Goal: Complete application form

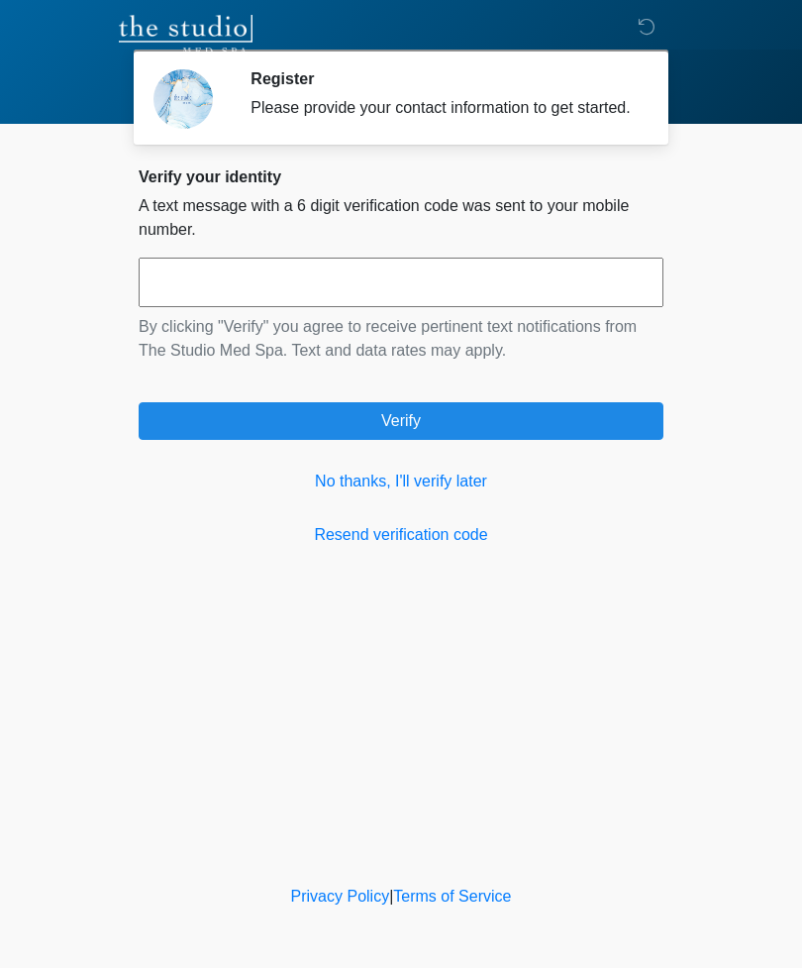
click at [451, 493] on link "No thanks, I'll verify later" at bounding box center [401, 482] width 525 height 24
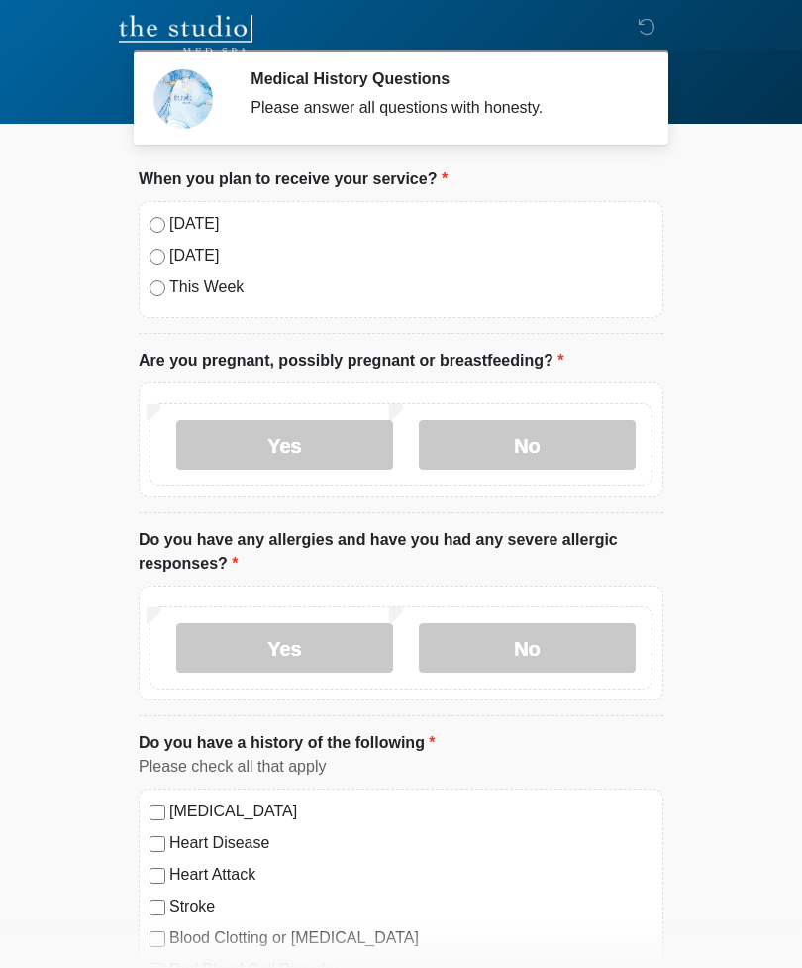
click at [188, 212] on label "[DATE]" at bounding box center [410, 224] width 483 height 24
click at [527, 430] on label "No" at bounding box center [527, 445] width 217 height 50
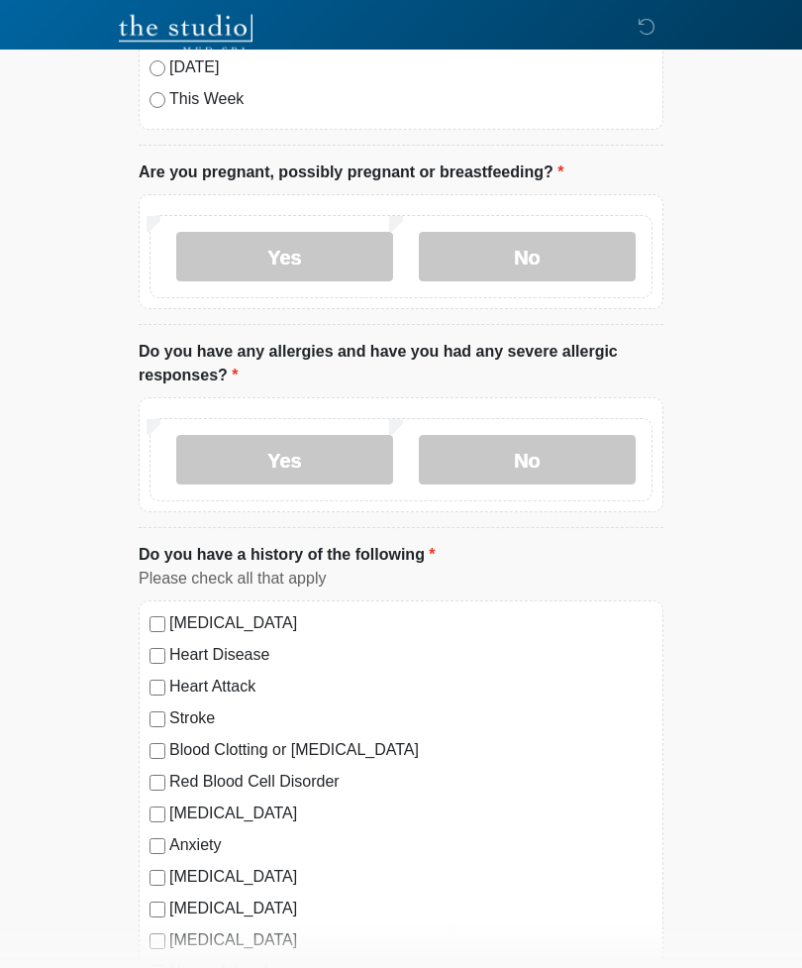
scroll to position [192, 0]
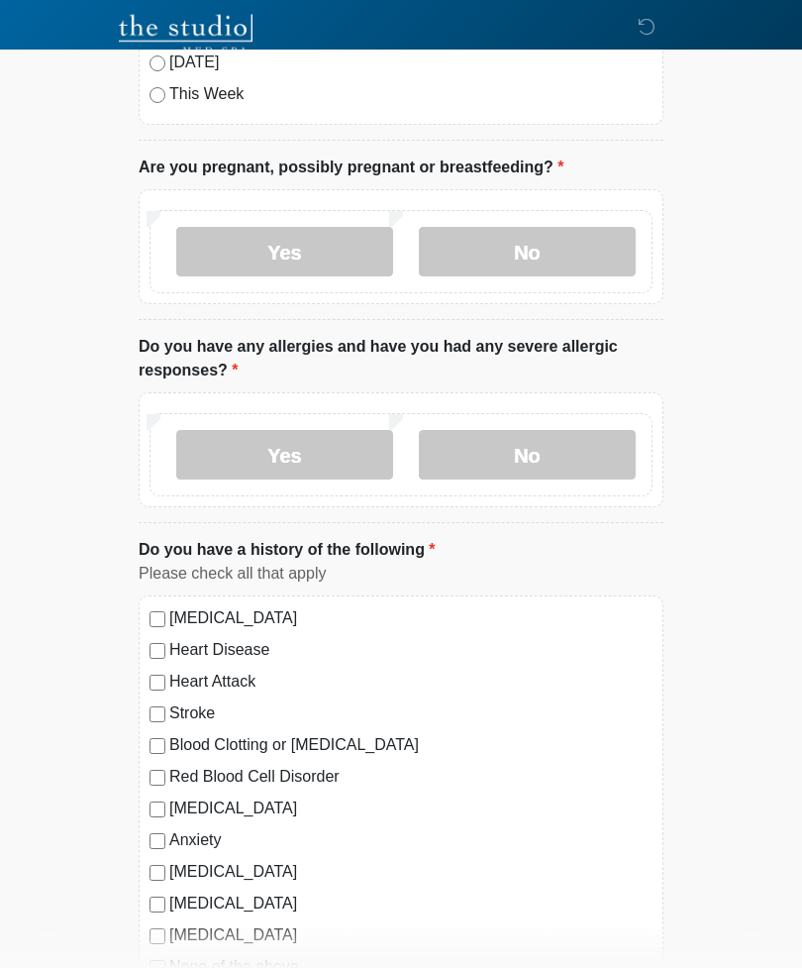
click at [535, 439] on label "No" at bounding box center [527, 456] width 217 height 50
click at [248, 617] on label "[MEDICAL_DATA]" at bounding box center [410, 618] width 483 height 24
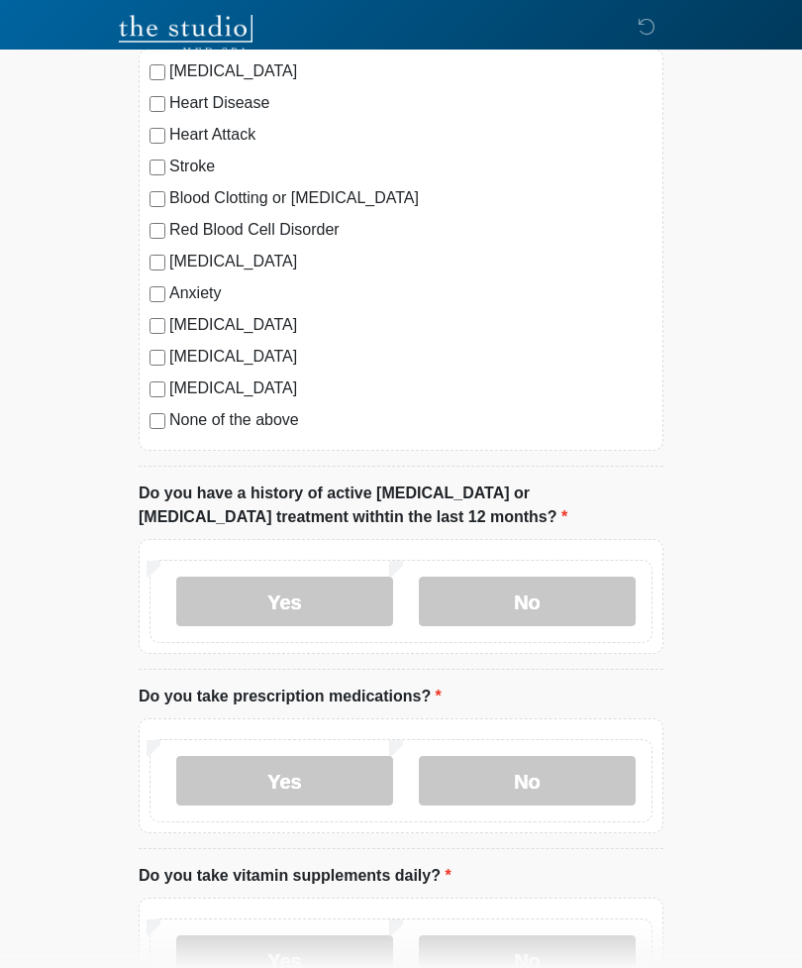
scroll to position [742, 0]
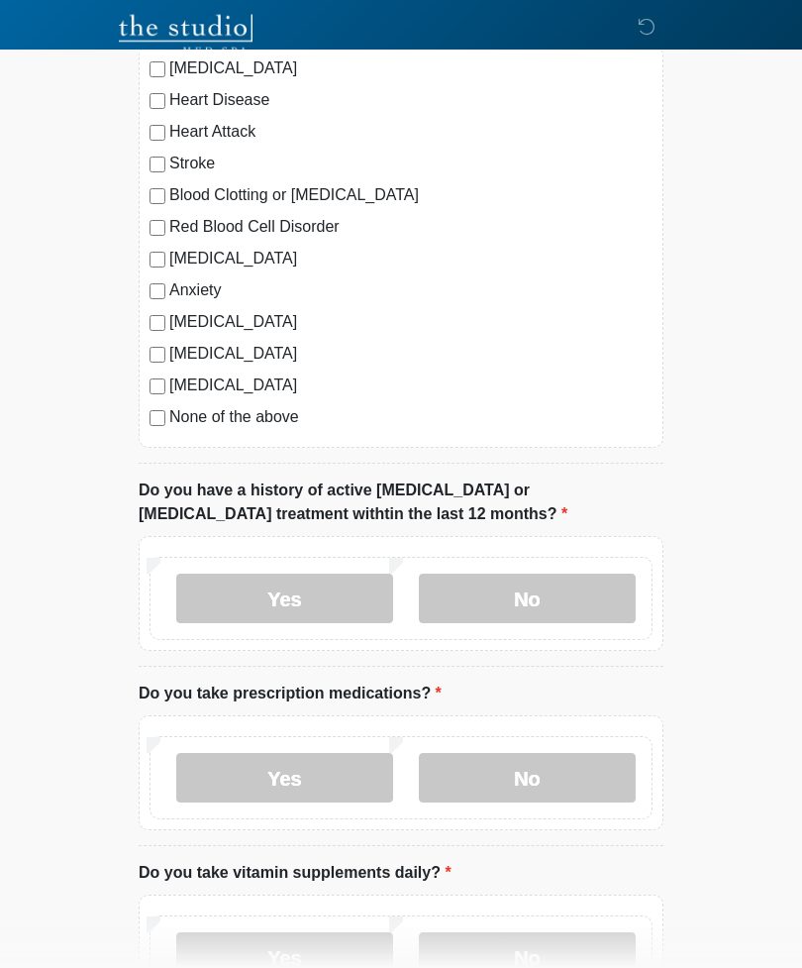
click at [522, 586] on label "No" at bounding box center [527, 600] width 217 height 50
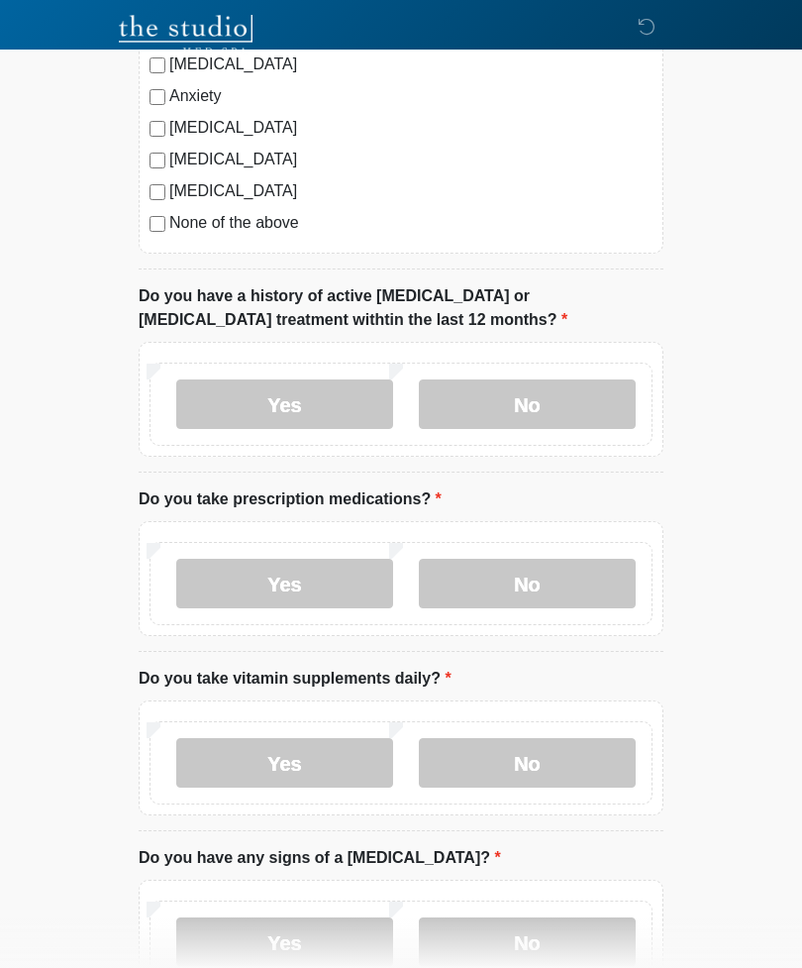
scroll to position [944, 0]
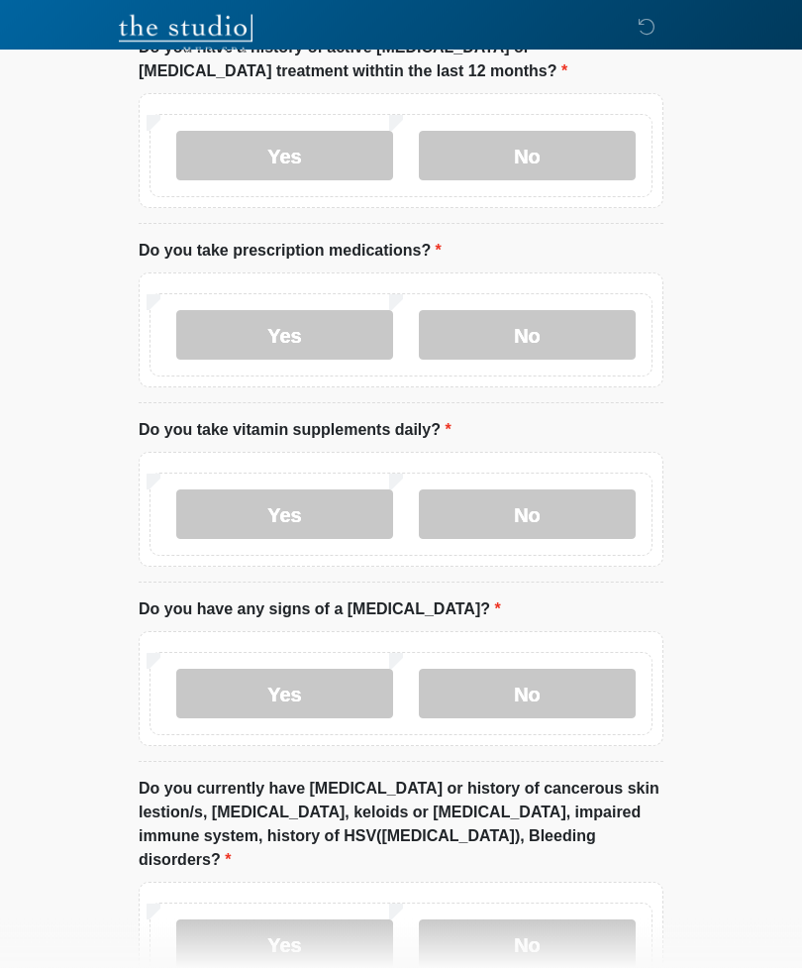
click at [291, 318] on label "Yes" at bounding box center [284, 336] width 217 height 50
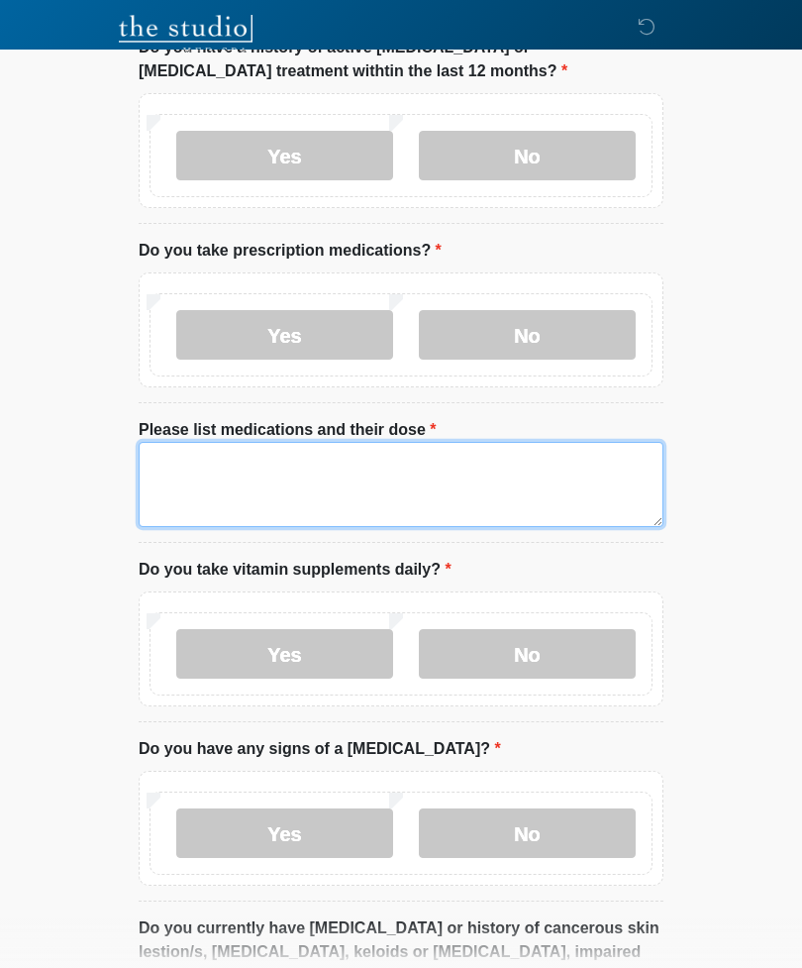
click at [293, 477] on textarea "Please list medications and their dose" at bounding box center [401, 484] width 525 height 85
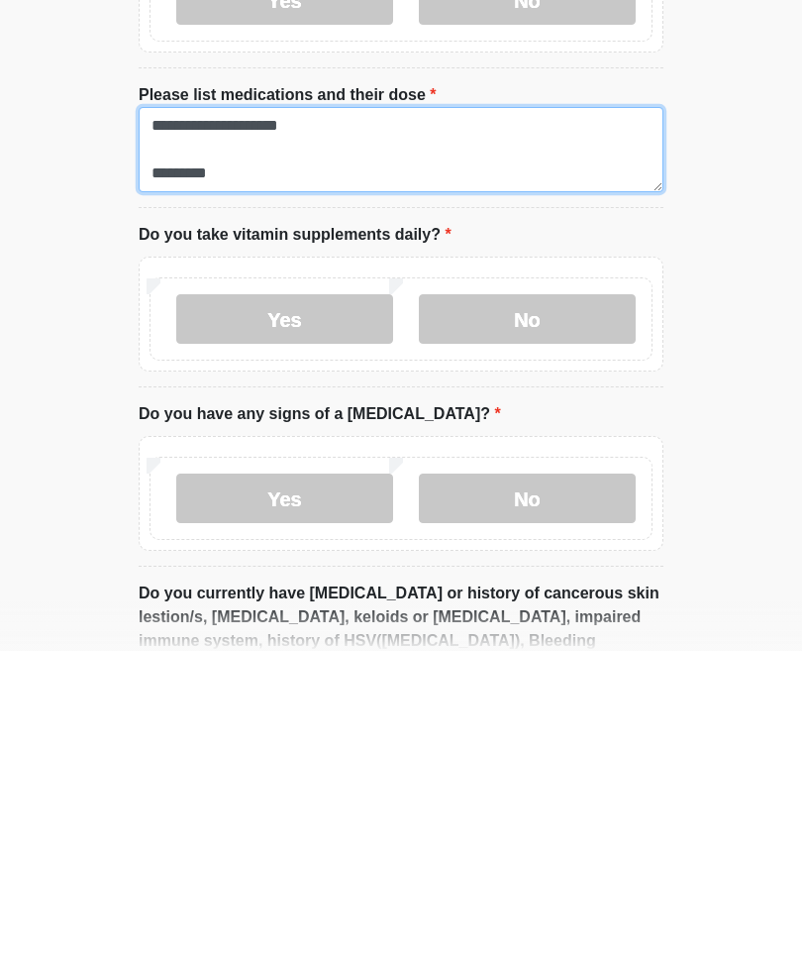
scroll to position [1211, 0]
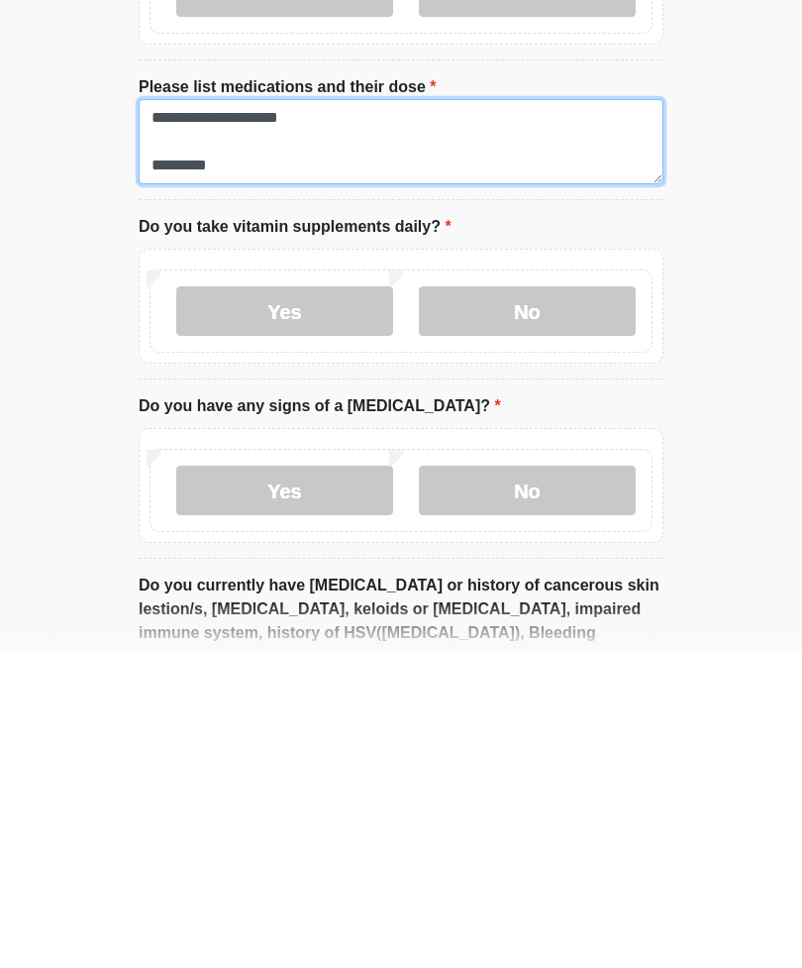
type textarea "**********"
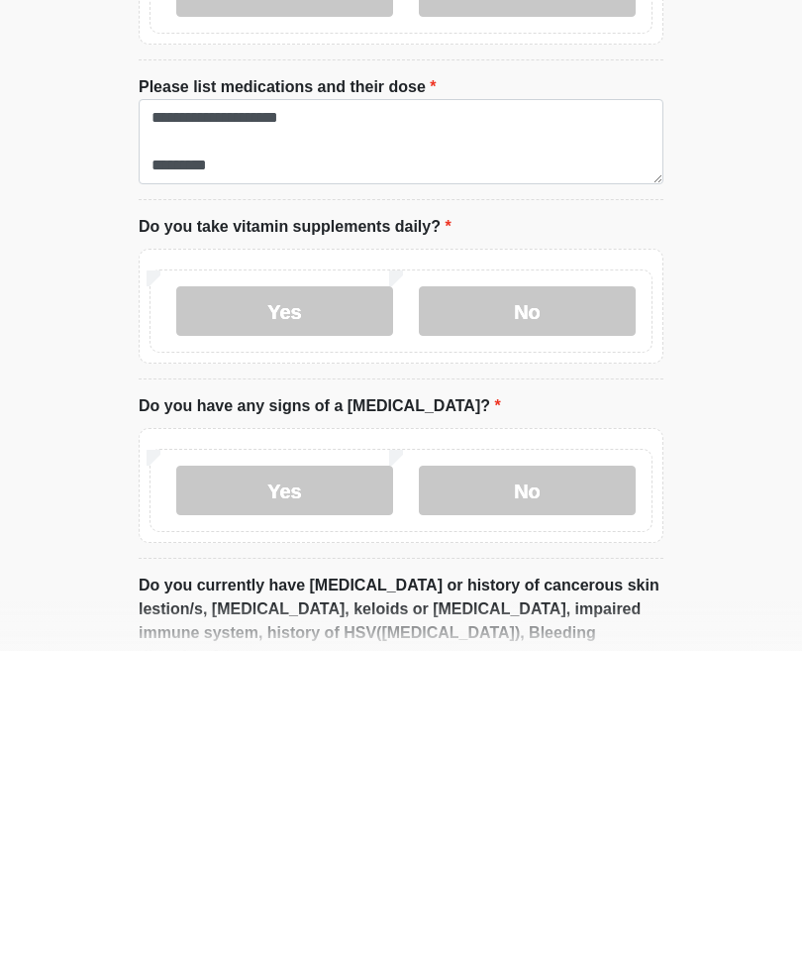
click at [318, 603] on label "Yes" at bounding box center [284, 628] width 217 height 50
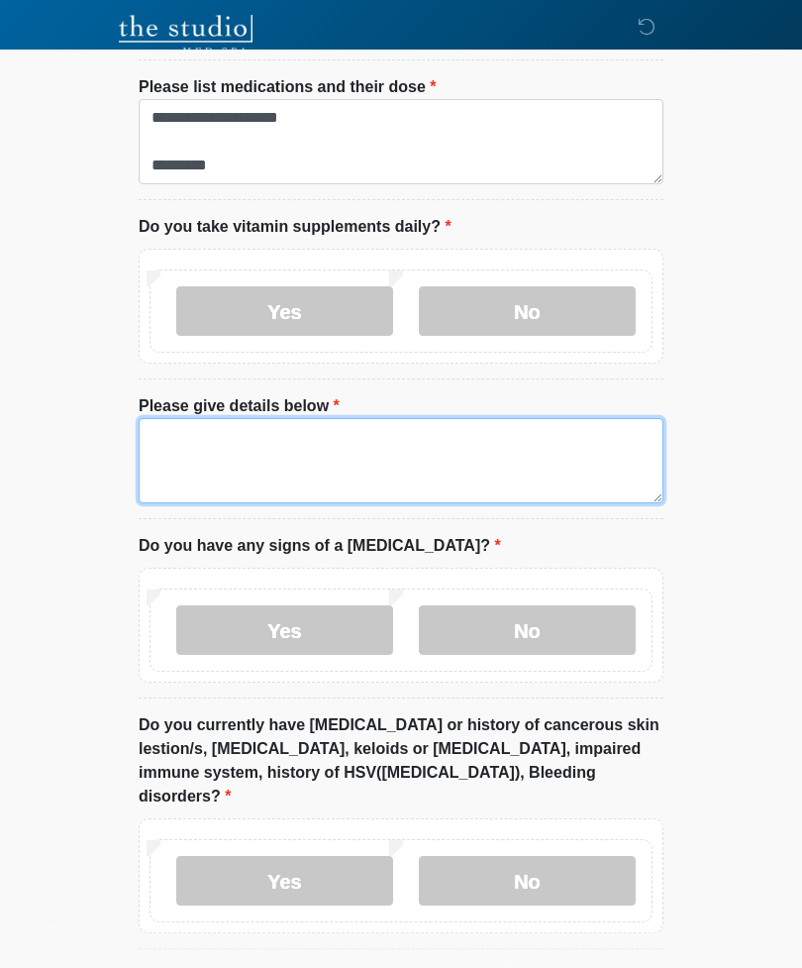
click at [316, 429] on textarea "Please give details below" at bounding box center [401, 460] width 525 height 85
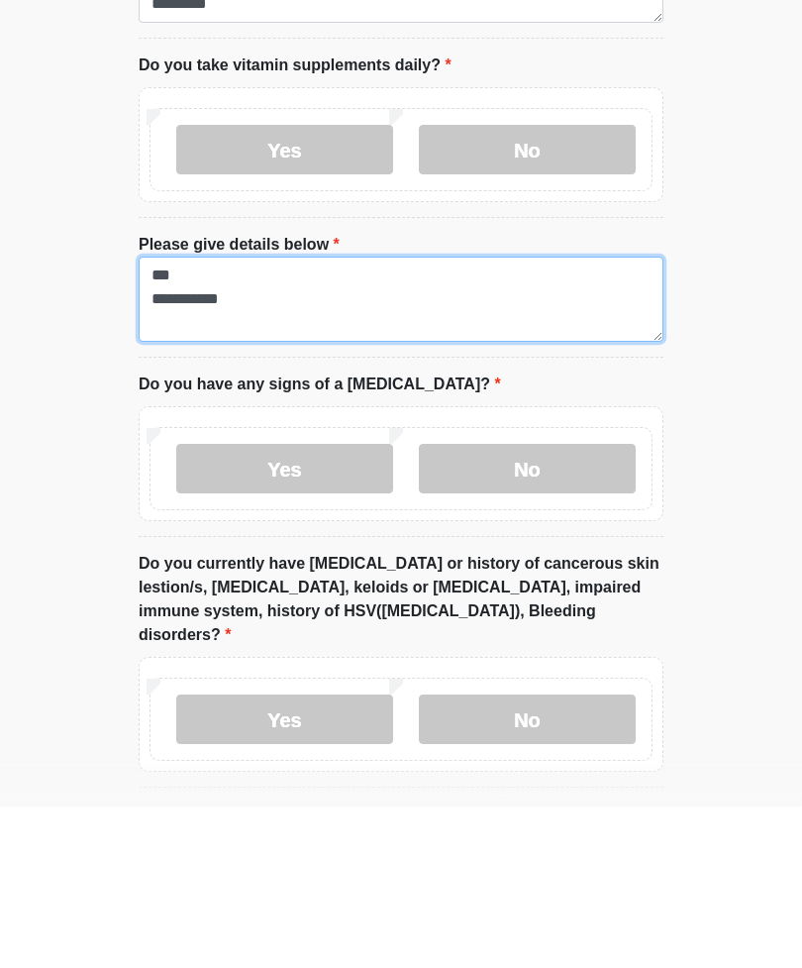
type textarea "**********"
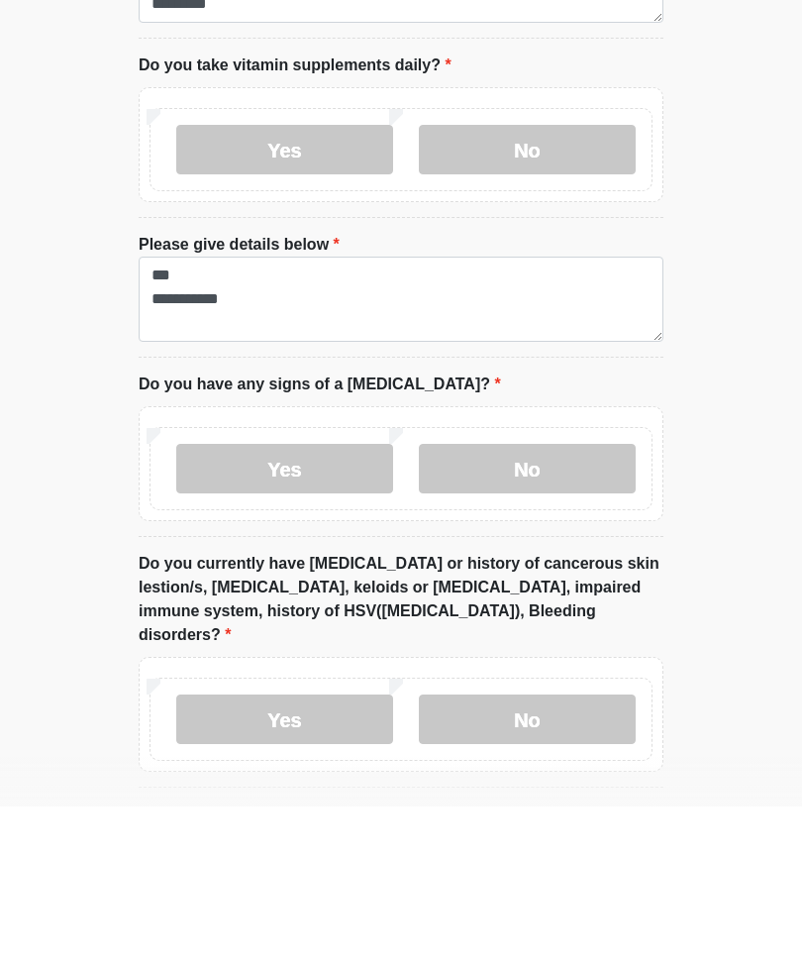
click at [571, 605] on label "No" at bounding box center [527, 630] width 217 height 50
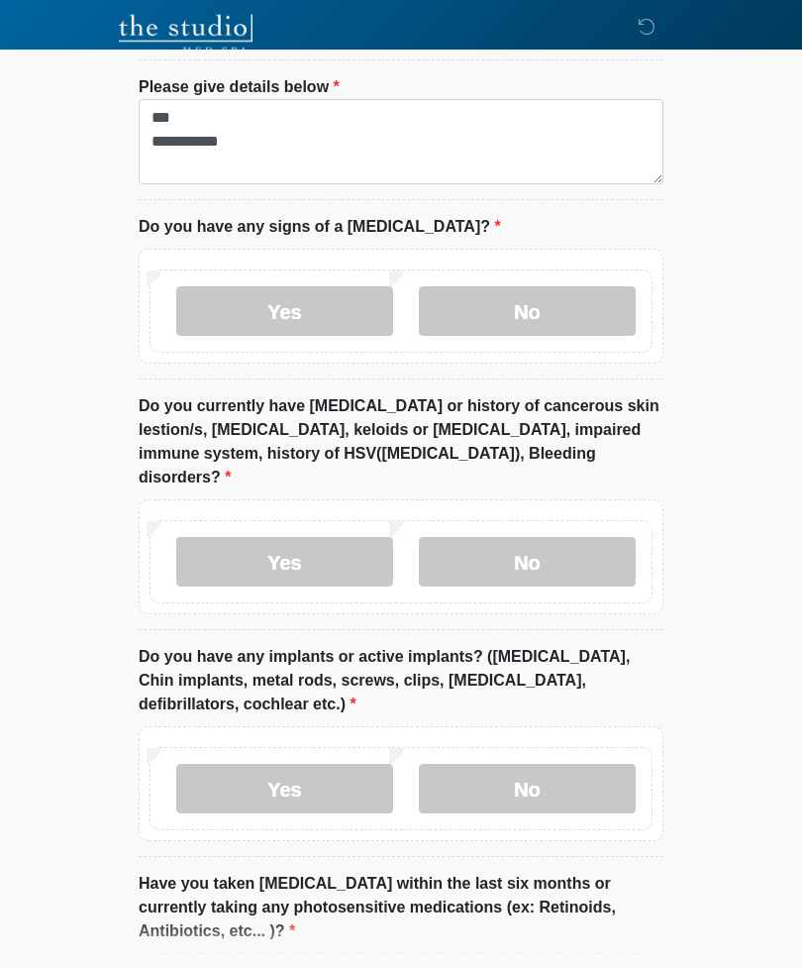
scroll to position [1852, 0]
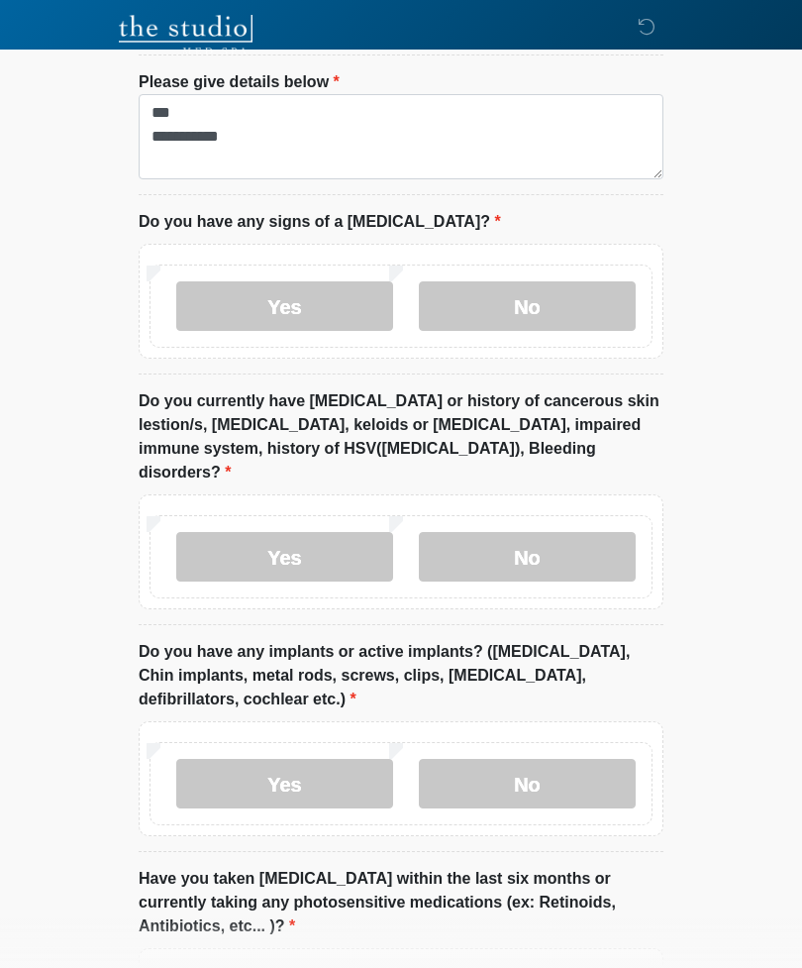
click at [551, 532] on label "No" at bounding box center [527, 557] width 217 height 50
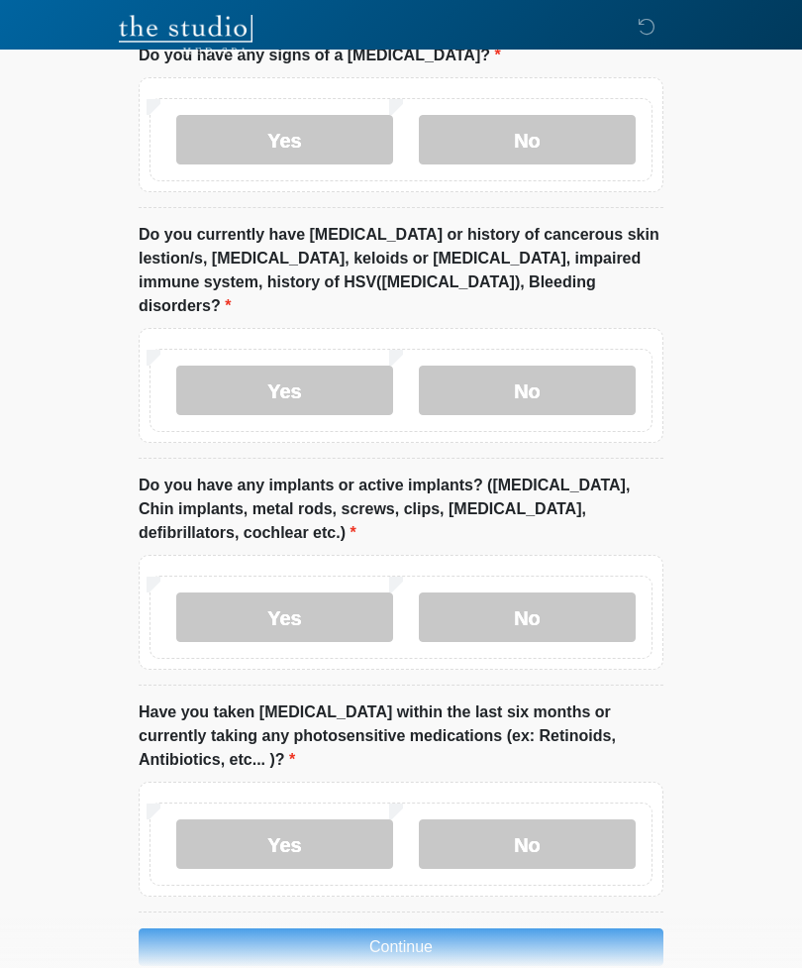
scroll to position [2031, 0]
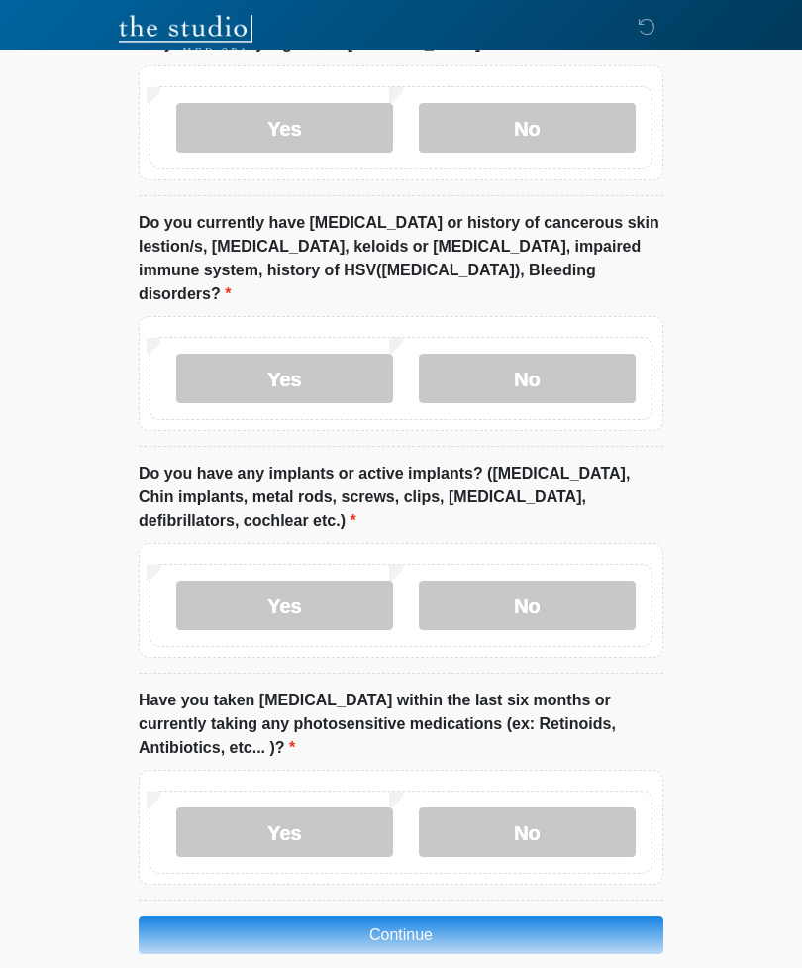
click at [526, 580] on label "No" at bounding box center [527, 605] width 217 height 50
click at [544, 807] on label "No" at bounding box center [527, 832] width 217 height 50
click at [442, 916] on button "Continue" at bounding box center [401, 935] width 525 height 38
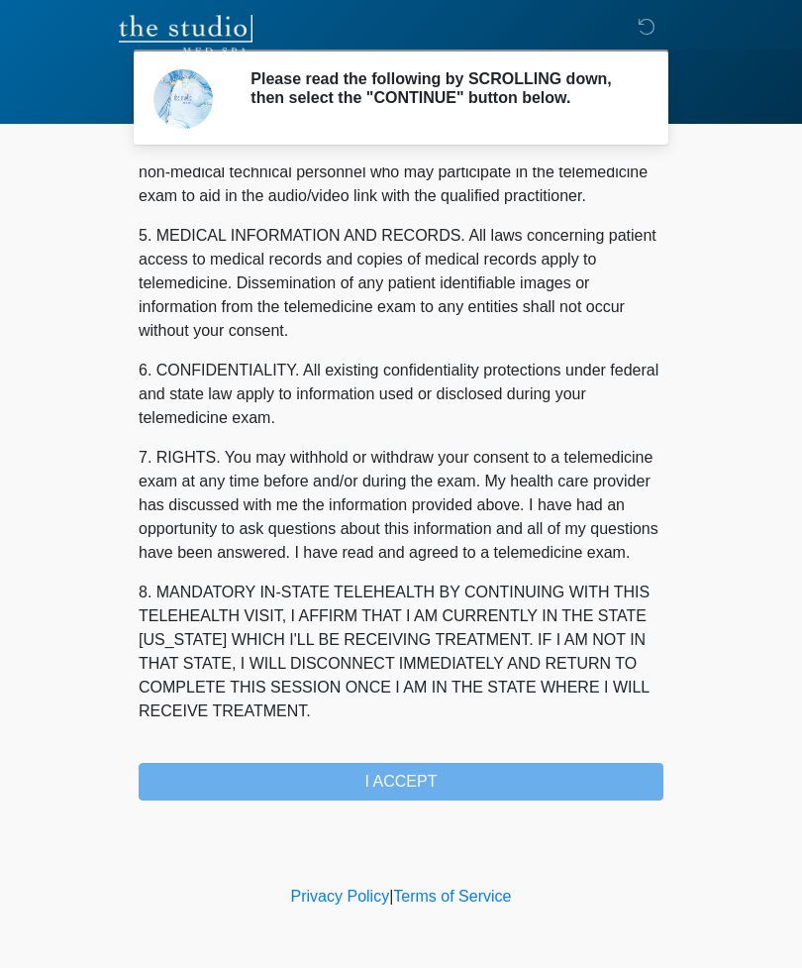
scroll to position [601, 0]
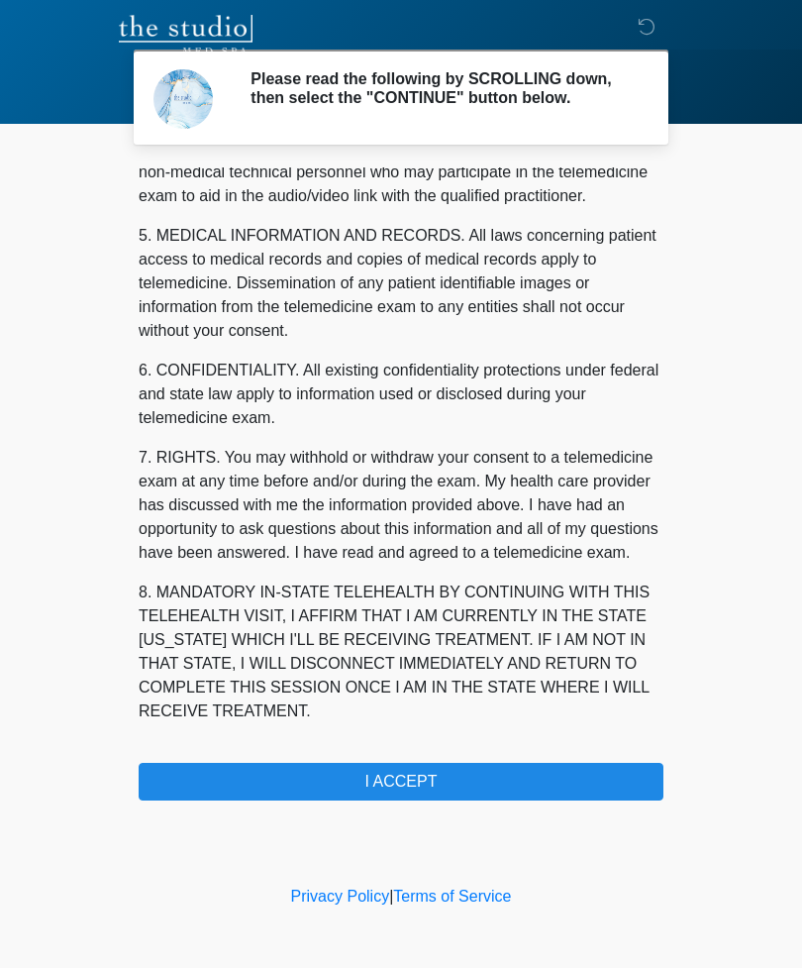
click at [481, 782] on button "I ACCEPT" at bounding box center [401, 782] width 525 height 38
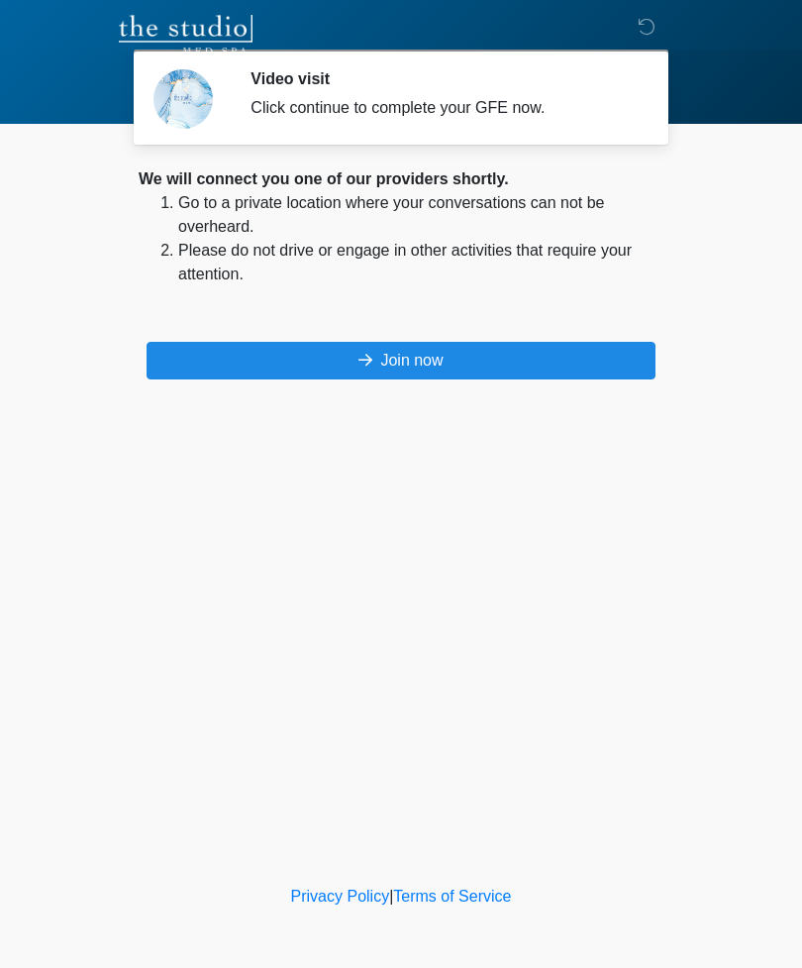
click at [451, 365] on button "Join now" at bounding box center [401, 361] width 509 height 38
